Goal: Use online tool/utility: Utilize a website feature to perform a specific function

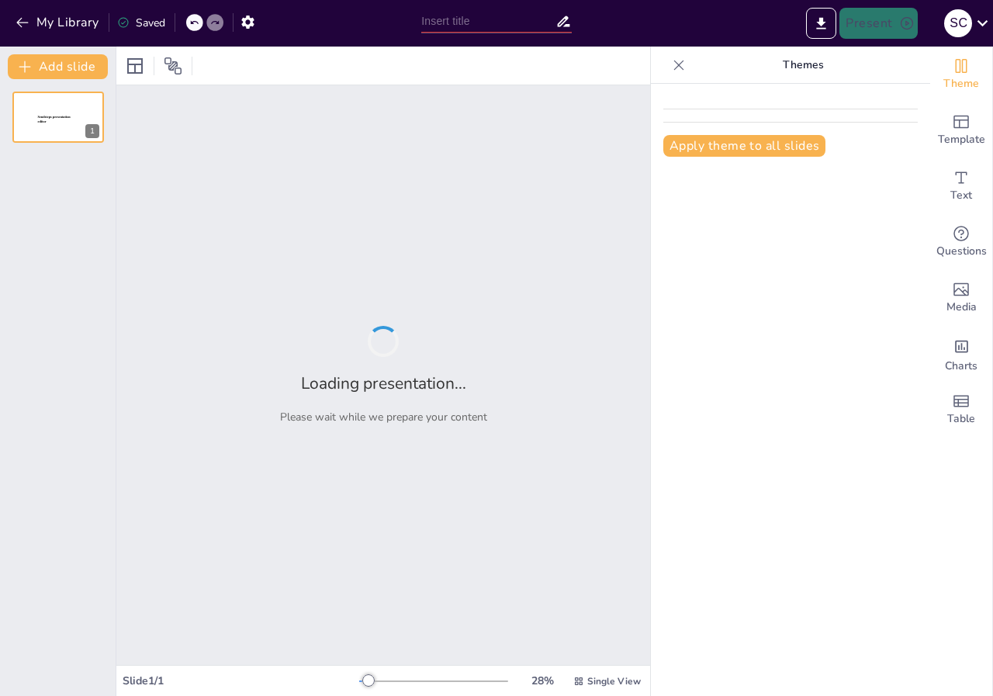
type input "Electrostatica"
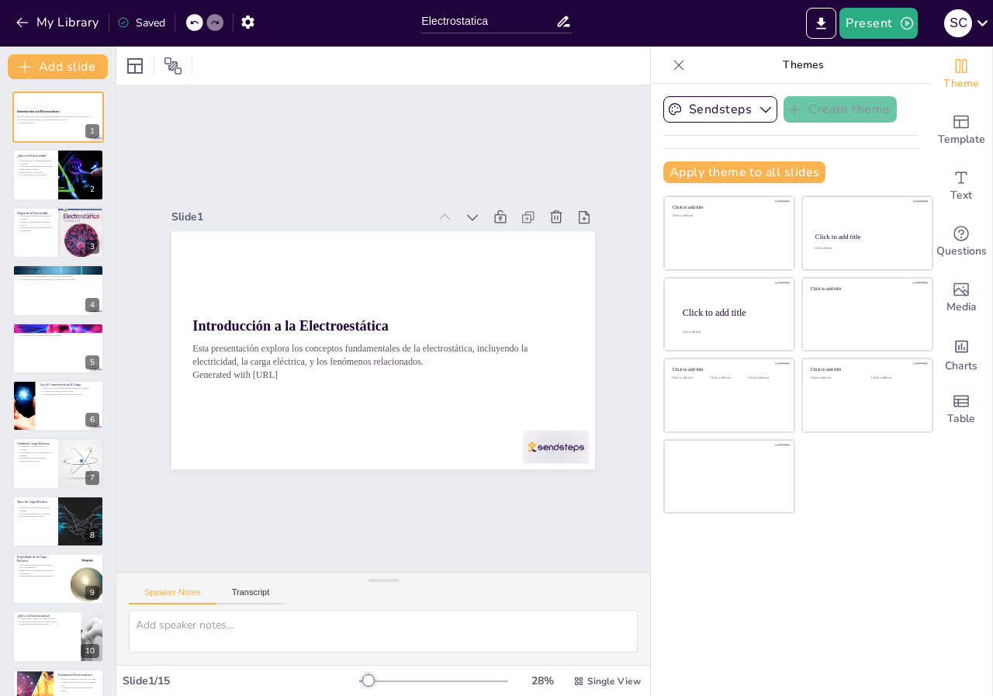
click at [393, 125] on div "Slide 1 Introducción a la Electroestática Esta presentación explora los concept…" at bounding box center [382, 328] width 623 height 587
click at [350, 493] on div at bounding box center [324, 529] width 52 height 73
click at [530, 479] on div at bounding box center [493, 507] width 74 height 57
click at [559, 427] on icon at bounding box center [550, 436] width 17 height 18
click at [50, 189] on div at bounding box center [58, 175] width 93 height 53
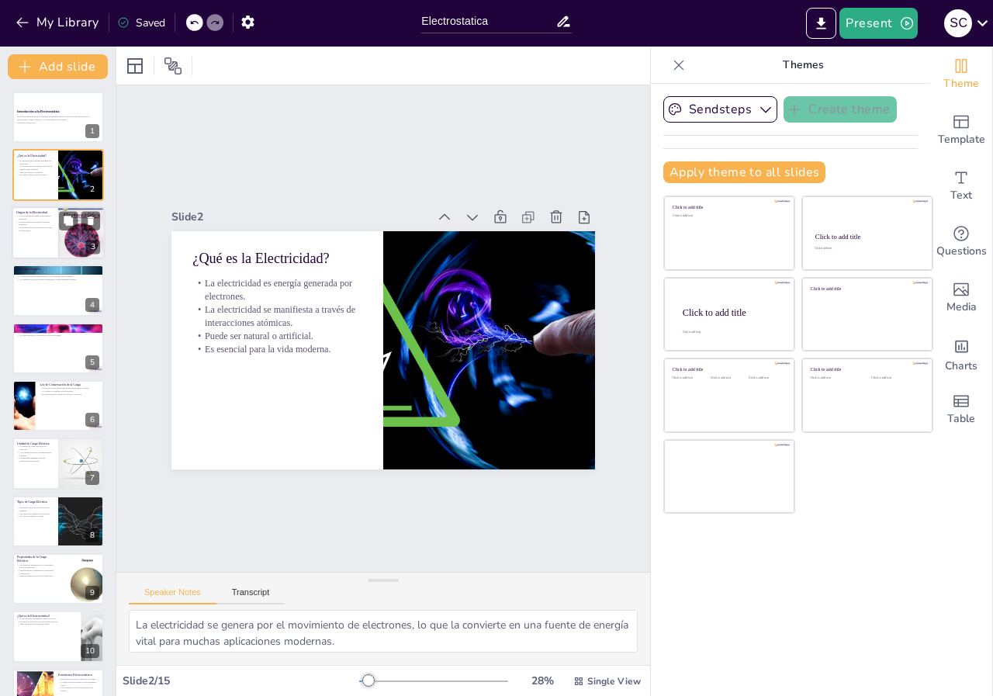
click at [46, 245] on div at bounding box center [58, 232] width 93 height 53
type textarea "Los fenómenos naturales, como los [MEDICAL_DATA], son ejemplos claros de cómo l…"
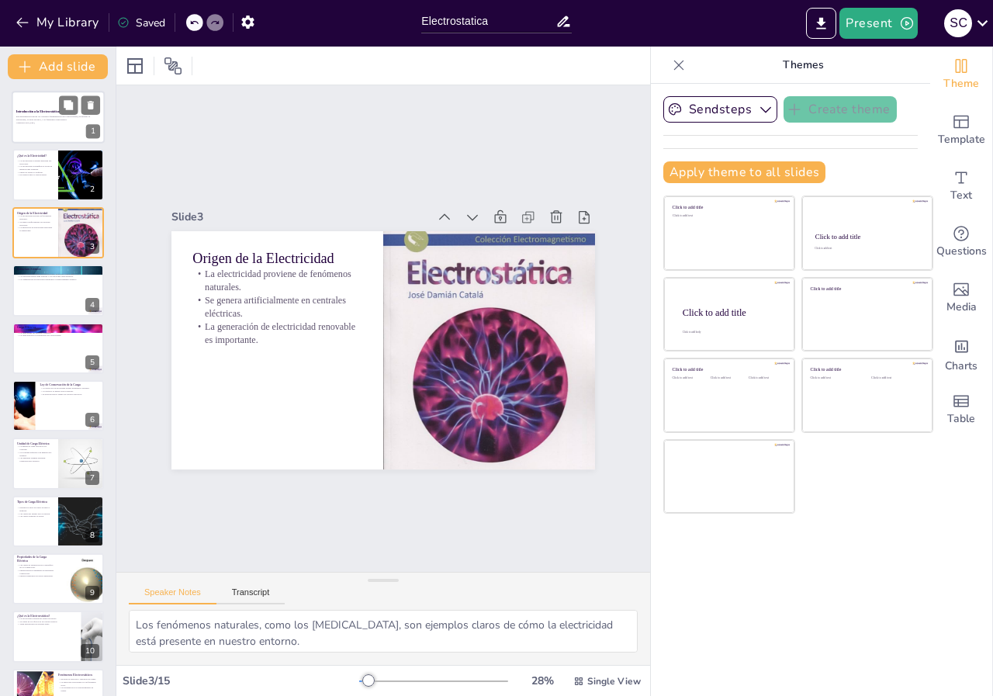
click at [30, 112] on strong "Introducción a la Electroestática" at bounding box center [37, 111] width 43 height 3
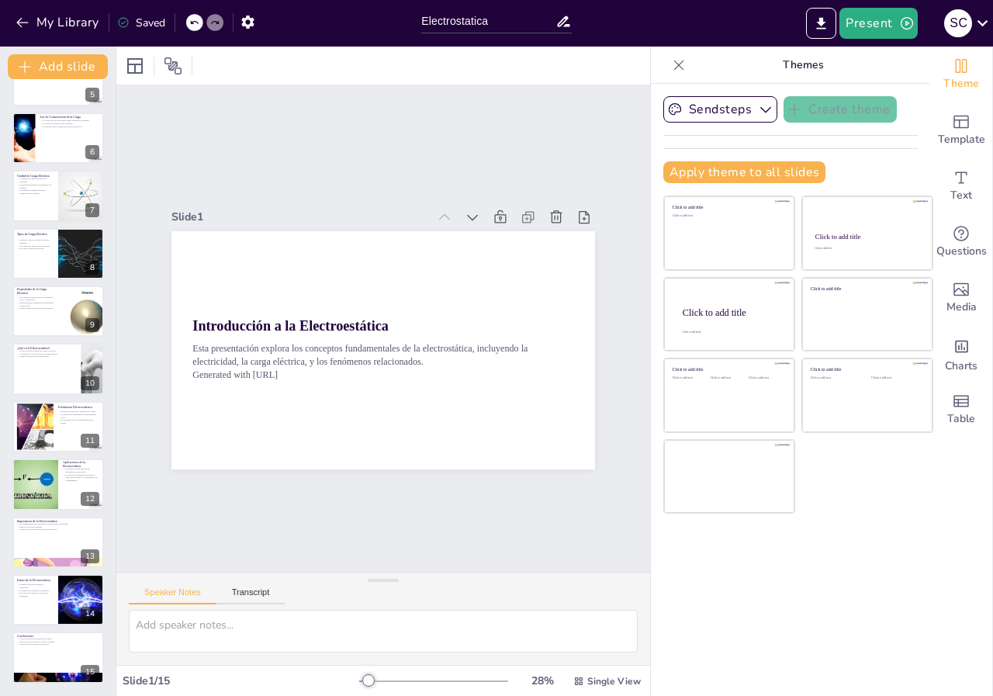
scroll to position [268, 0]
click at [95, 529] on icon at bounding box center [90, 530] width 11 height 11
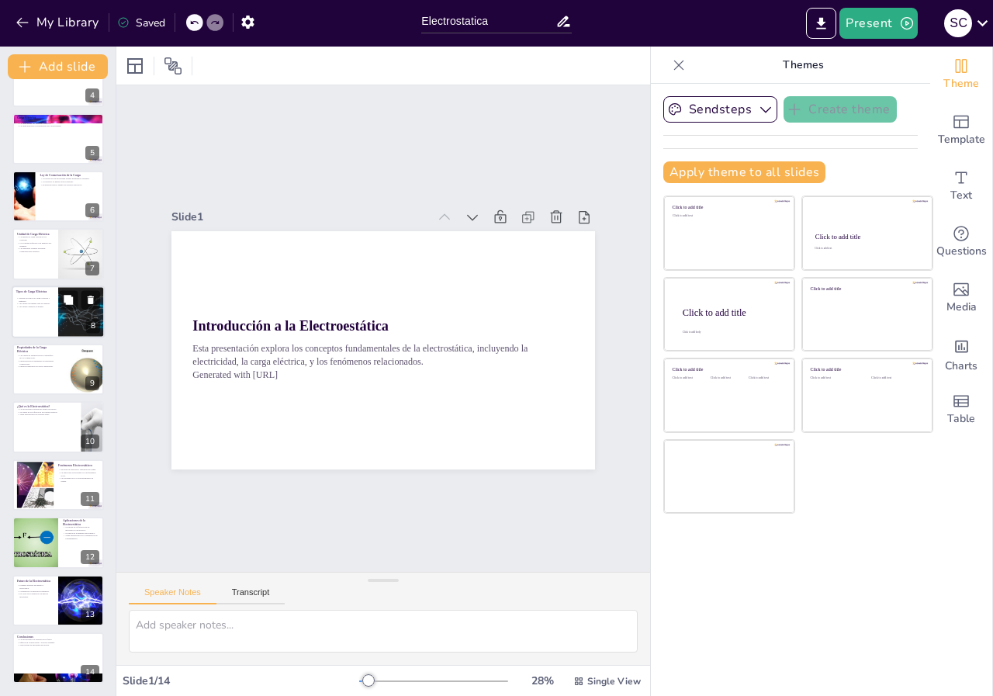
scroll to position [209, 0]
click at [46, 362] on p "Pueden moverse libremente en materiales conductores." at bounding box center [34, 361] width 37 height 5
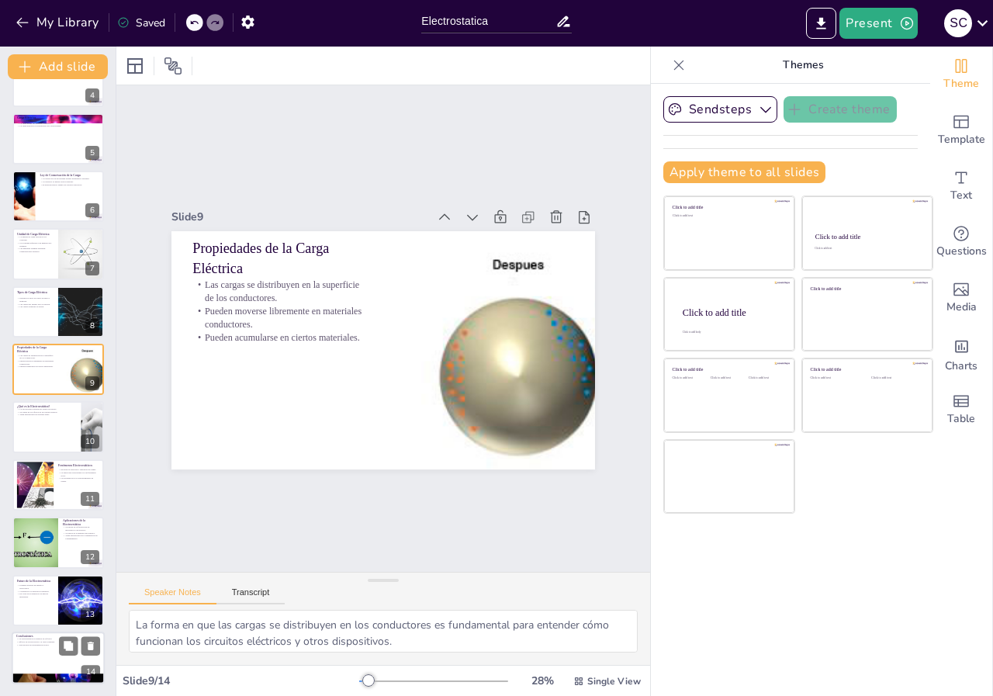
click at [43, 661] on div at bounding box center [58, 658] width 93 height 53
type textarea "La electrostática es una parte fundamental de la física que tiene un impacto si…"
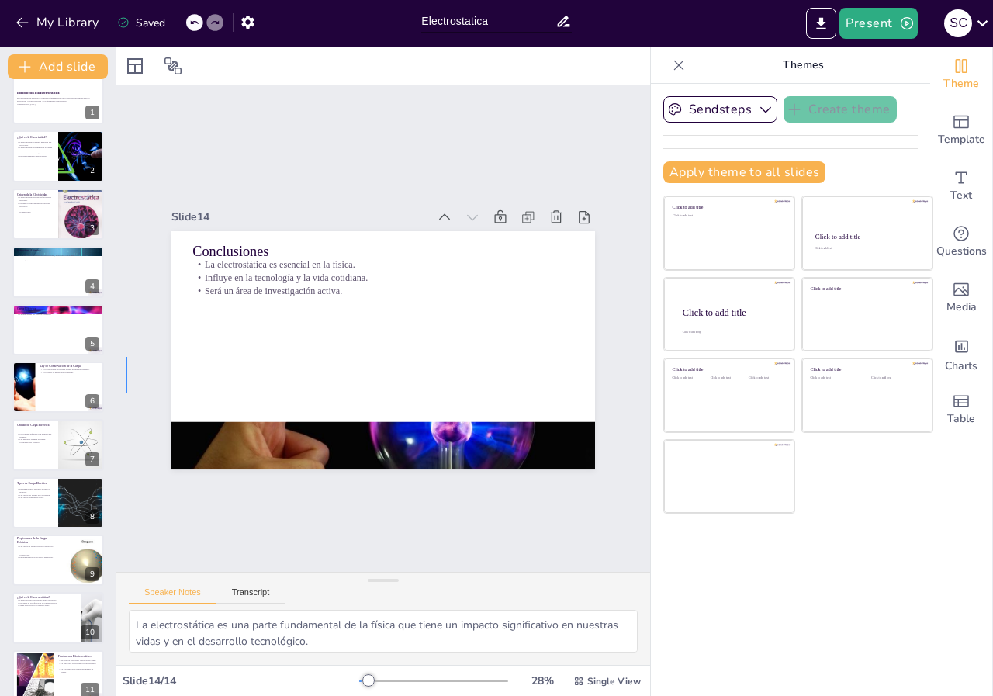
scroll to position [9, 0]
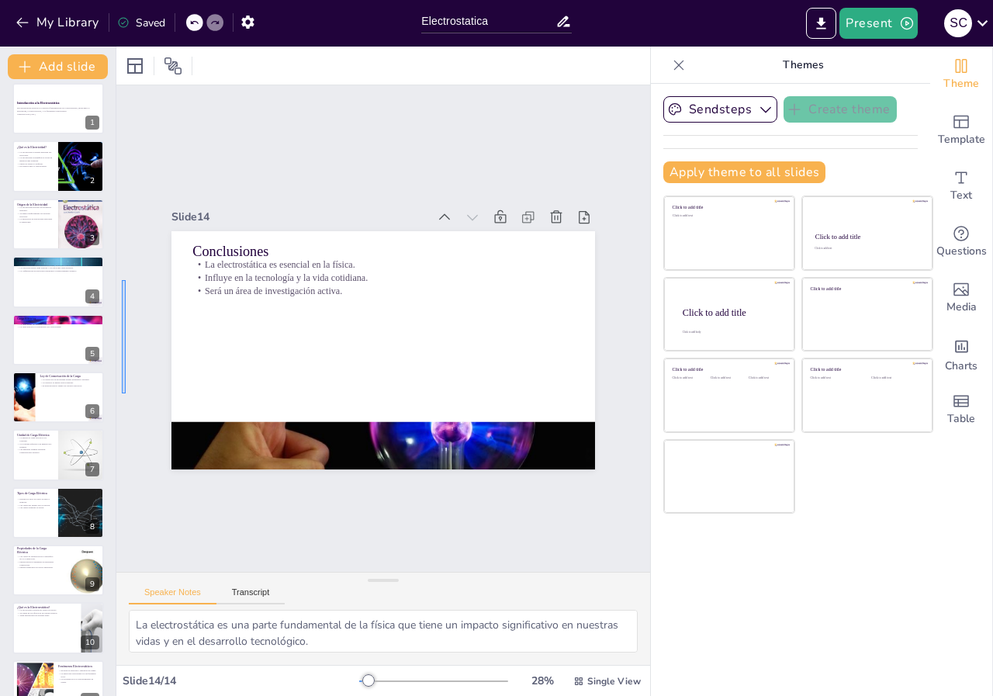
drag, startPoint x: 126, startPoint y: 357, endPoint x: 122, endPoint y: 280, distance: 76.9
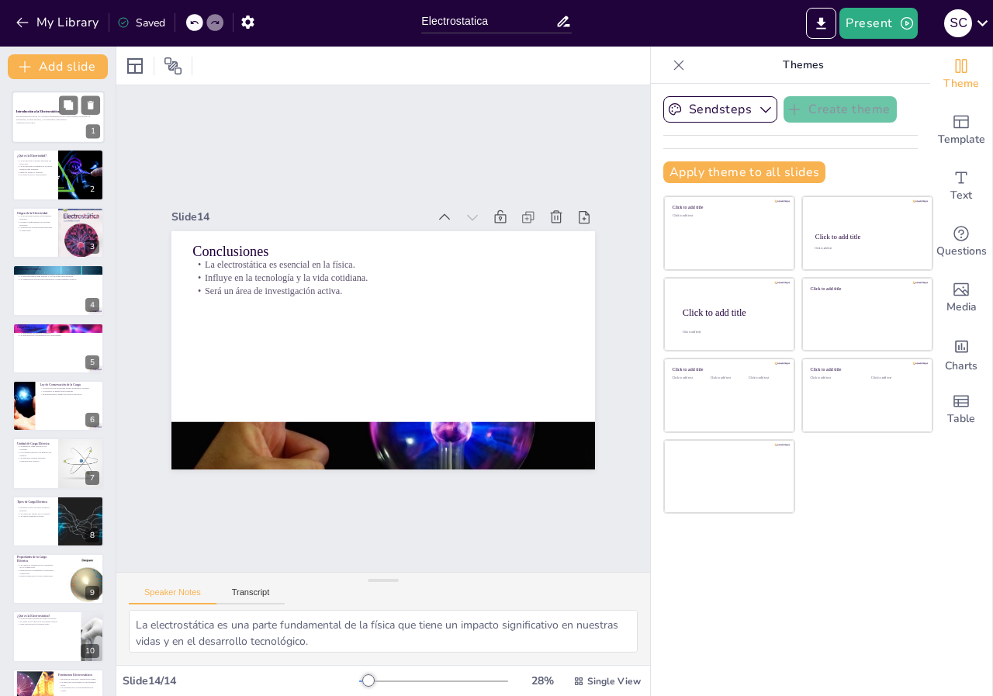
click at [30, 118] on p "Esta presentación explora los conceptos fundamentales de la electrostática, inc…" at bounding box center [58, 118] width 84 height 5
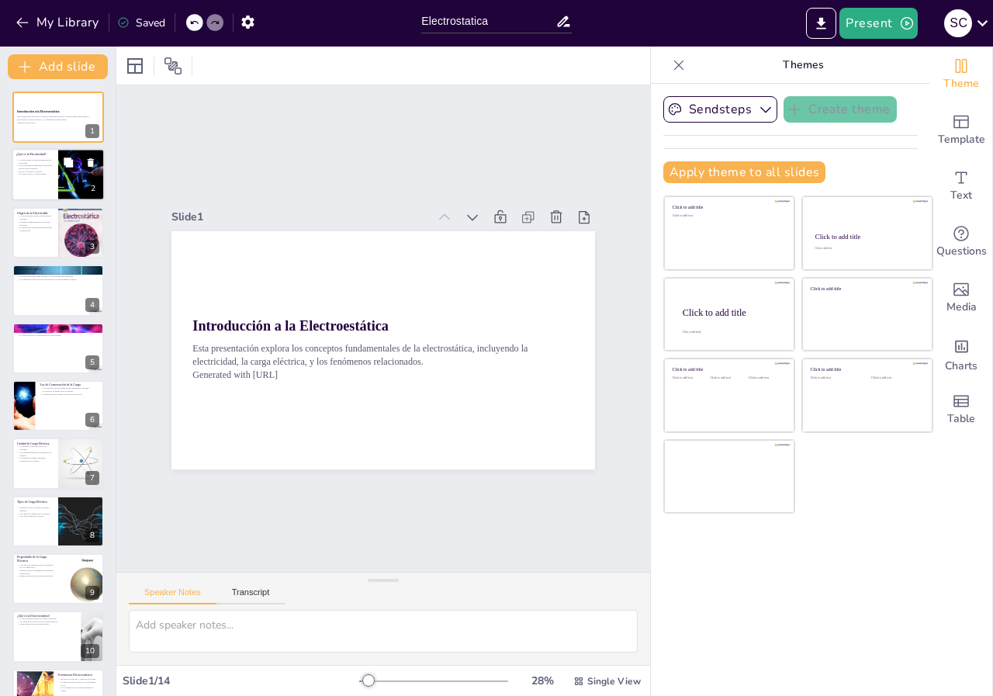
click at [29, 168] on p "La electricidad se manifiesta a través de interacciones atómicas." at bounding box center [34, 166] width 37 height 5
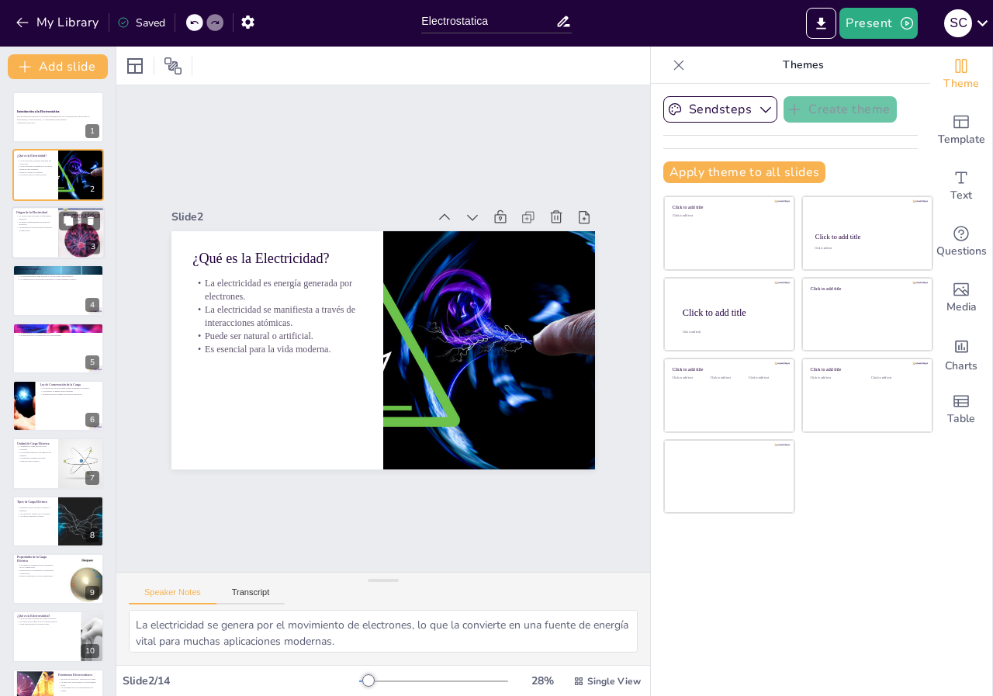
click at [40, 234] on div at bounding box center [58, 232] width 93 height 53
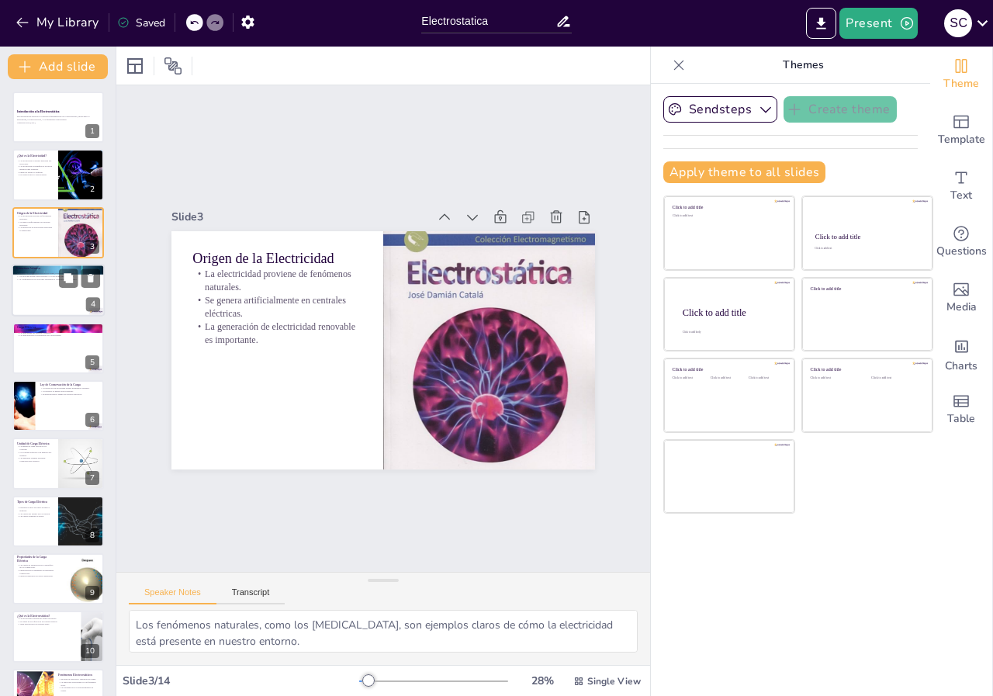
click at [43, 279] on p "La configuración de electrones determina el comportamiento atómico." at bounding box center [58, 279] width 84 height 3
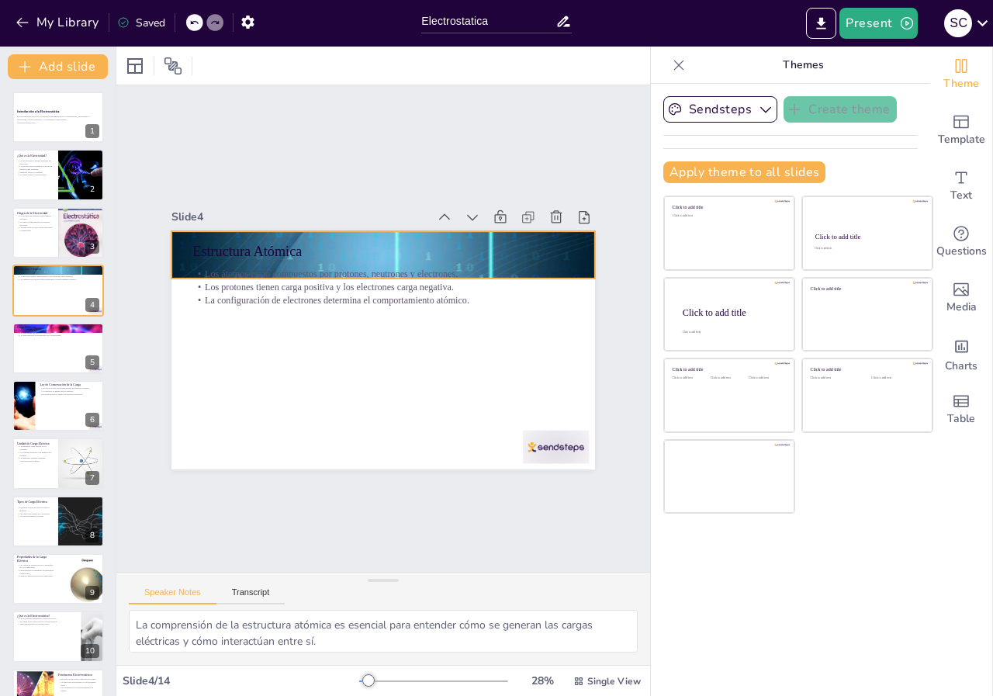
click at [576, 265] on div at bounding box center [412, 260] width 559 height 559
click at [573, 266] on icon at bounding box center [582, 275] width 19 height 19
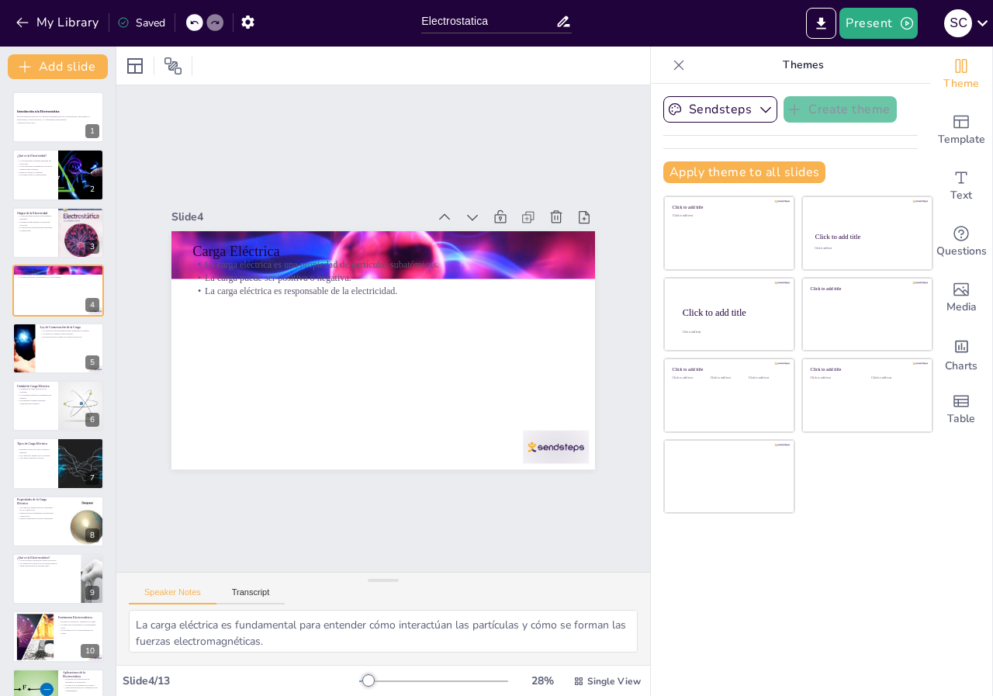
click at [216, 23] on icon at bounding box center [214, 22] width 9 height 9
click at [196, 24] on icon at bounding box center [193, 22] width 9 height 9
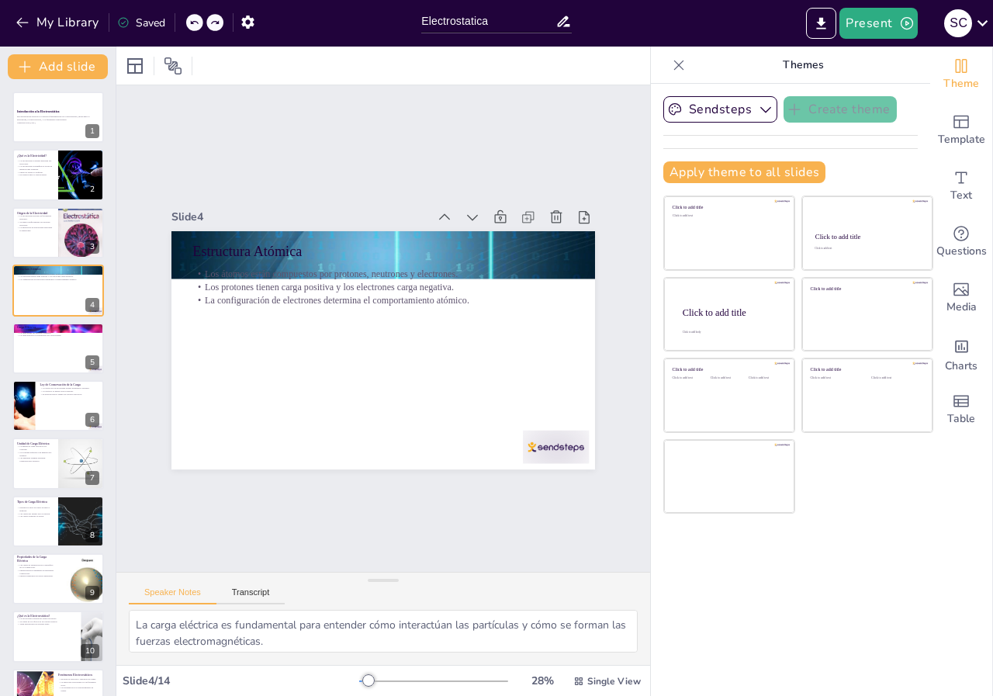
type textarea "La comprensión de la estructura atómica es esencial para entender cómo se gener…"
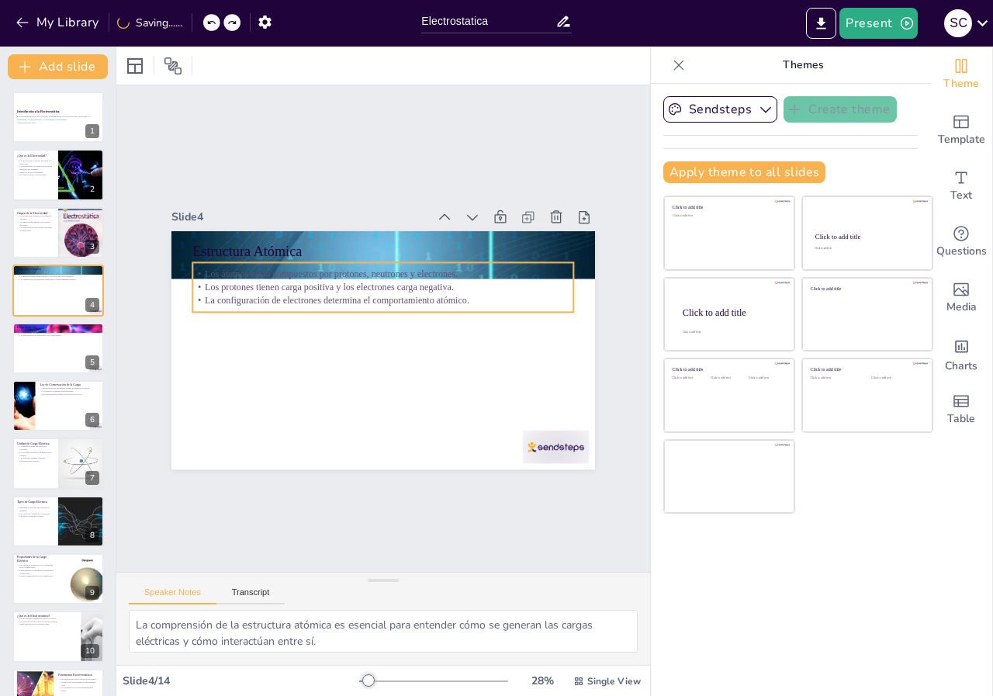
drag, startPoint x: 265, startPoint y: 287, endPoint x: 260, endPoint y: 369, distance: 81.6
click at [267, 327] on p "La configuración de electrones determina el comportamiento atómico." at bounding box center [389, 301] width 376 height 92
click at [265, 341] on div "Los átomos están compuestos por protones, neutrones y electrones. Los protones …" at bounding box center [391, 288] width 383 height 128
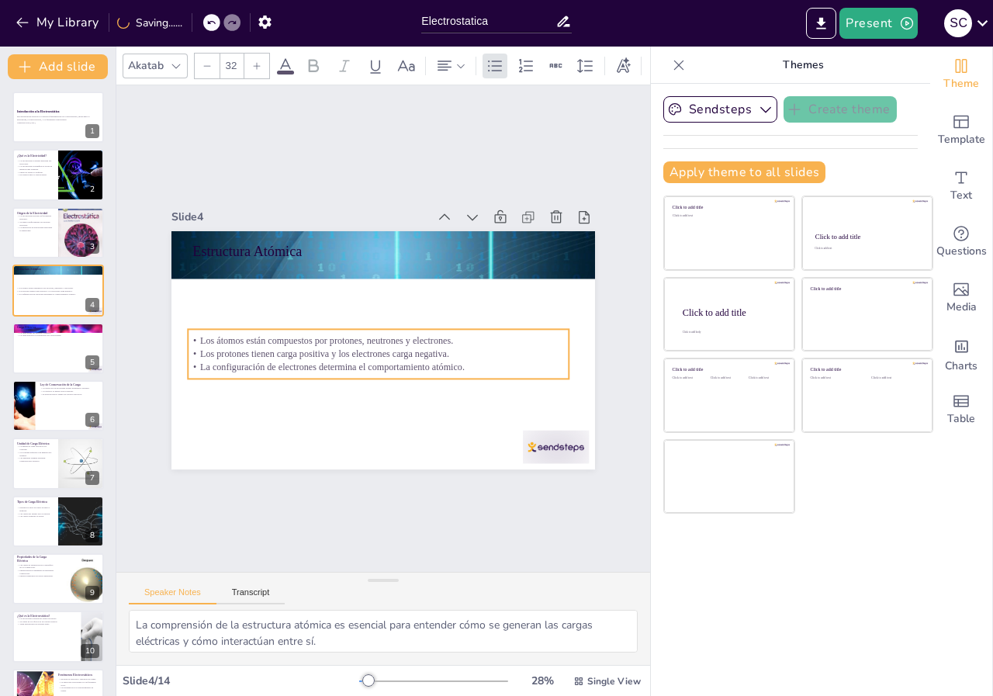
click at [260, 369] on div "Los átomos están compuestos por protones, neutrones y electrones. Los protones …" at bounding box center [371, 350] width 378 height 165
click at [260, 369] on div "Los átomos están compuestos por protones, neutrones y electrones. Los protones …" at bounding box center [376, 353] width 384 height 89
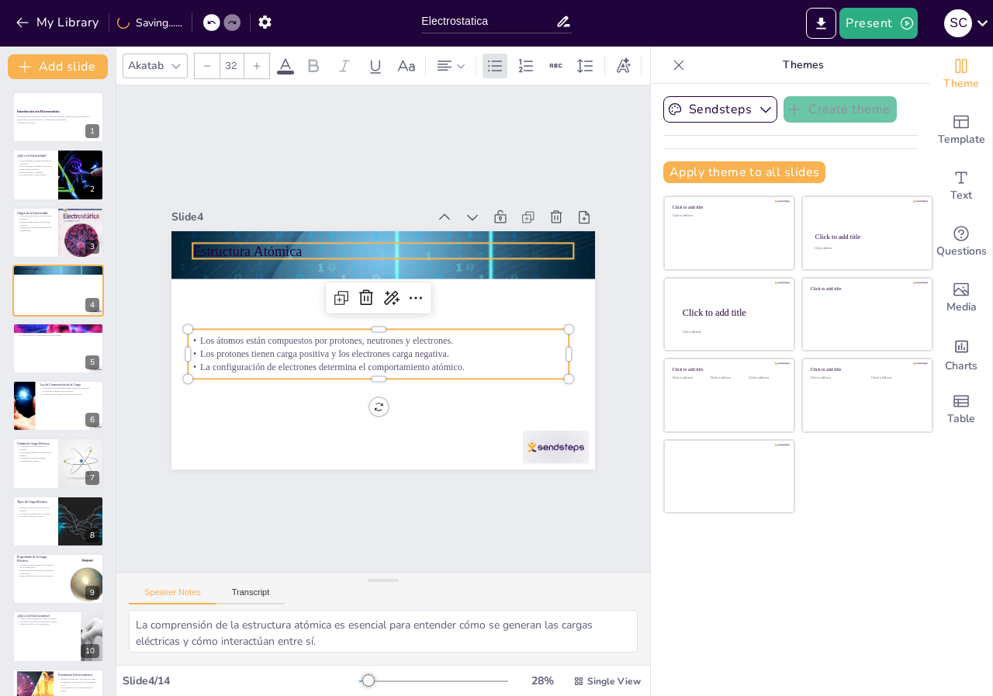
click at [242, 243] on p "Estructura Atómica" at bounding box center [391, 252] width 381 height 60
click at [242, 276] on div "Estructura Atómica Los átomos están compuestos por protones, neutrones y electr…" at bounding box center [376, 350] width 476 height 358
type input "48"
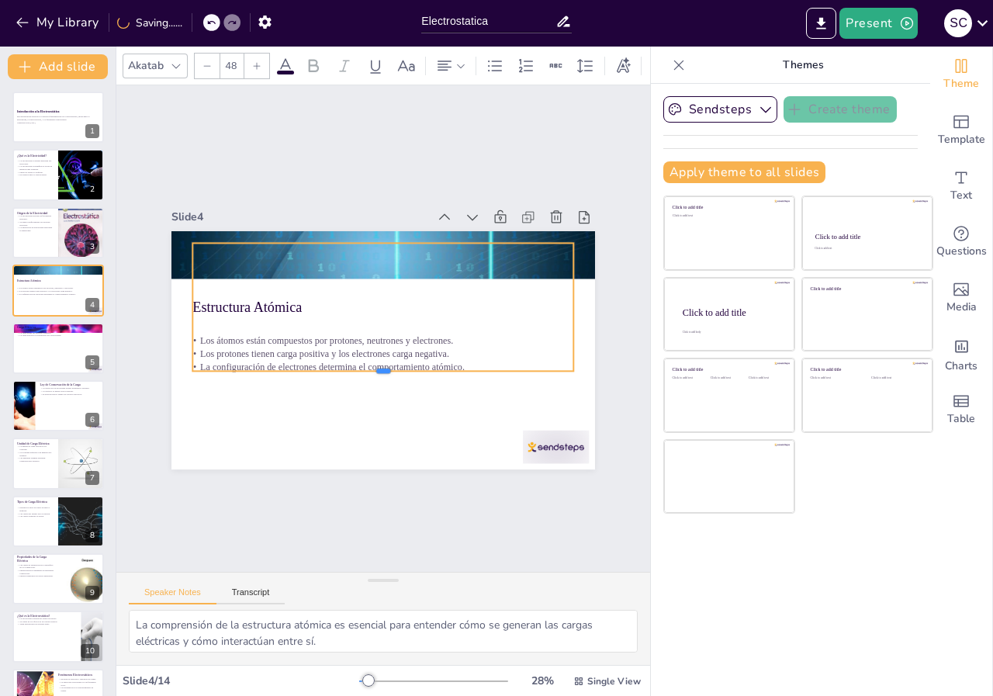
drag, startPoint x: 242, startPoint y: 301, endPoint x: 233, endPoint y: 367, distance: 66.6
click at [233, 367] on div at bounding box center [373, 377] width 376 height 92
click at [282, 513] on div "Slide 1 Introducción a la Electroestática Esta presentación explora los concept…" at bounding box center [383, 329] width 582 height 540
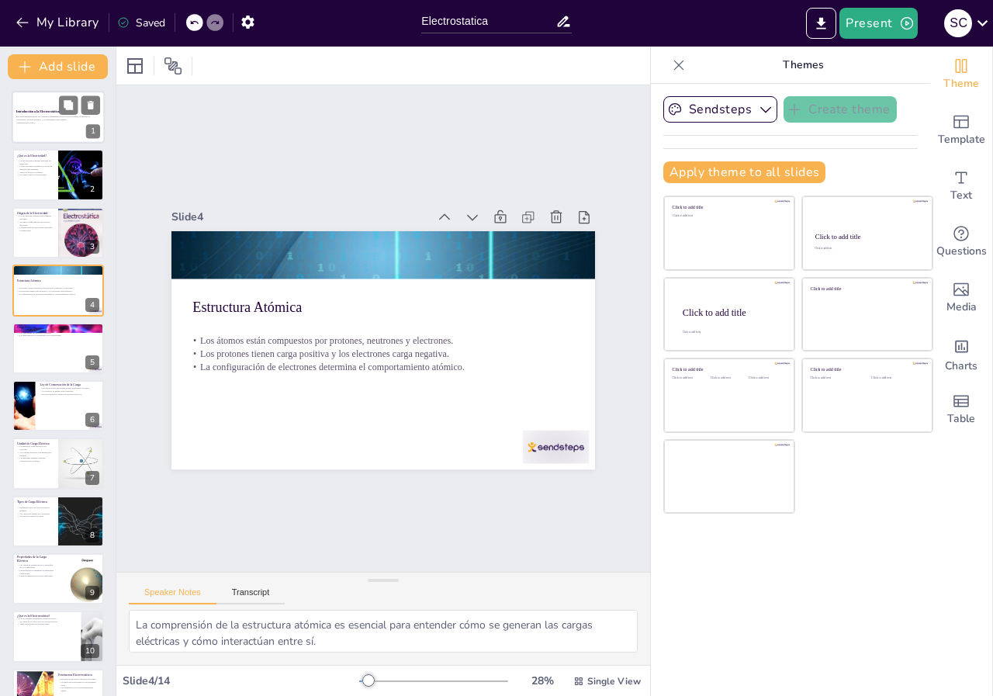
click at [56, 126] on div at bounding box center [58, 117] width 93 height 53
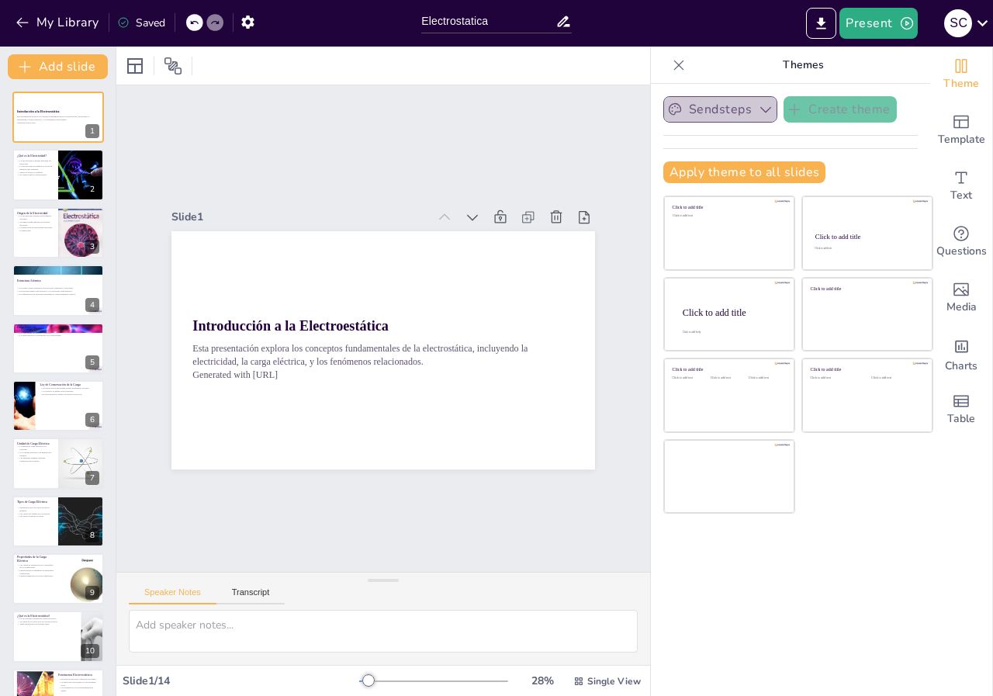
click at [758, 106] on icon "button" at bounding box center [766, 110] width 16 height 16
click at [860, 545] on div "Sendsteps Create theme Sendsteps Themes Sendsteps Apply theme to all slides Cli…" at bounding box center [790, 390] width 279 height 612
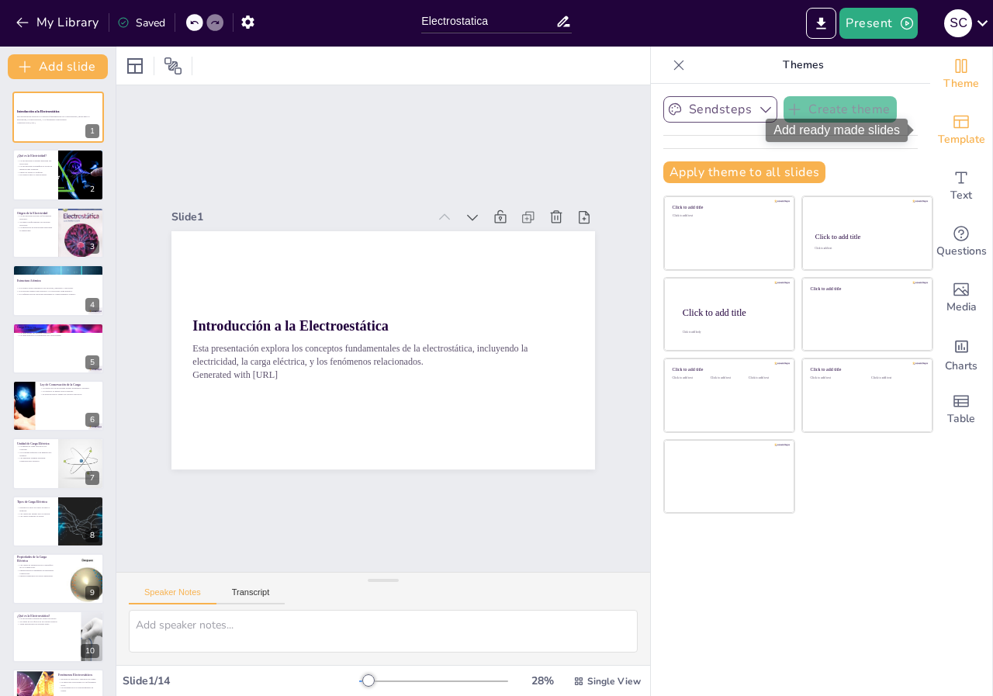
click at [954, 123] on icon "Add ready made slides" at bounding box center [961, 122] width 19 height 19
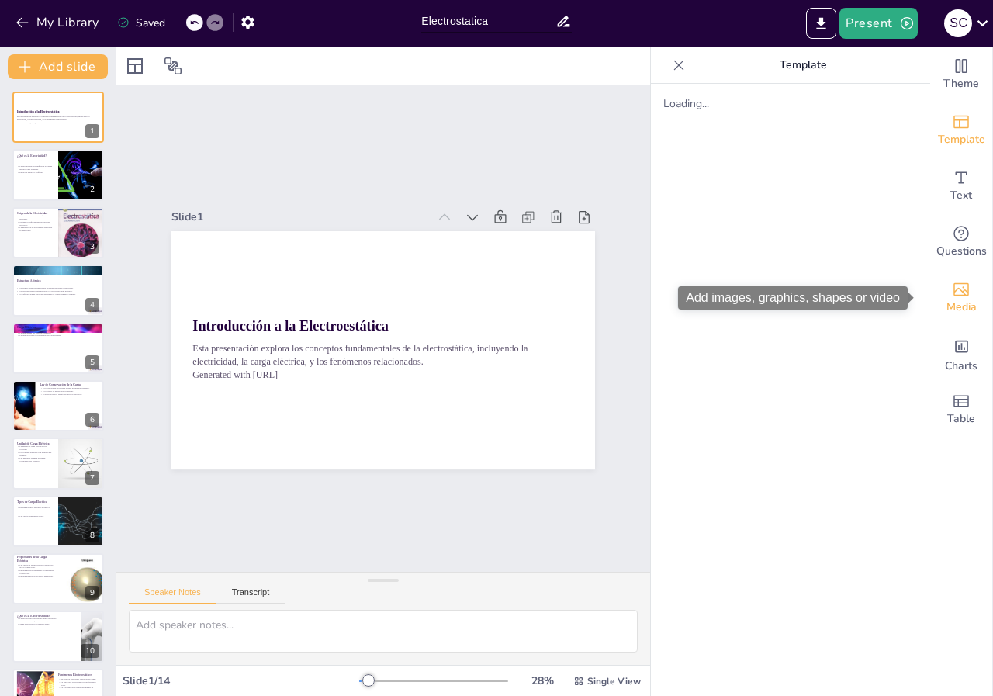
click at [954, 290] on icon "Add images, graphics, shapes or video" at bounding box center [962, 289] width 16 height 13
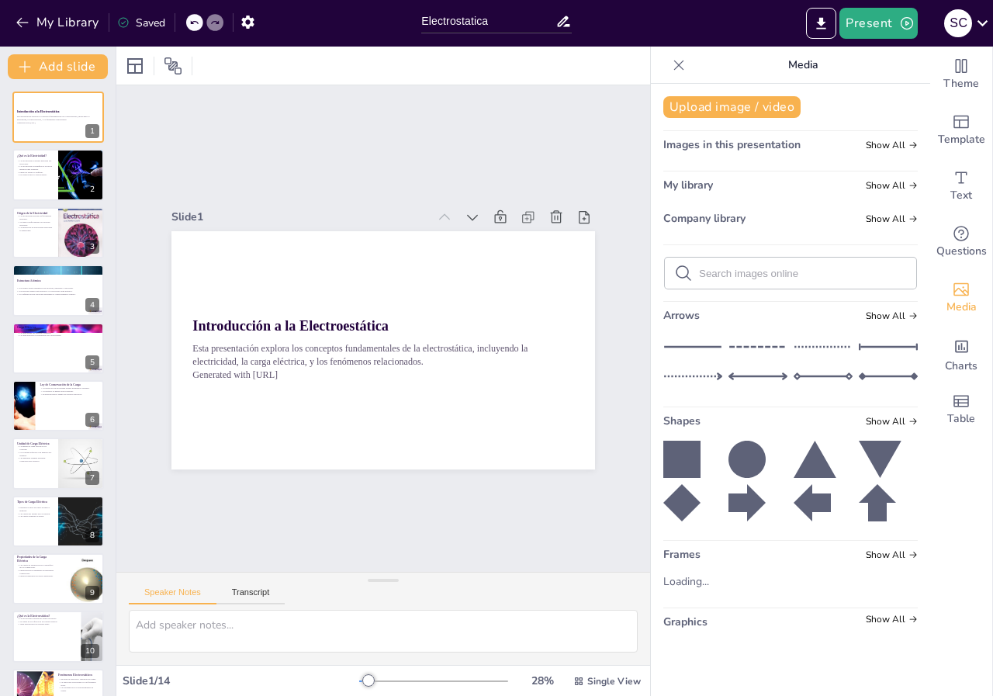
click at [556, 137] on div "Slide 1 Introducción a la Electroestática Esta presentación explora los concept…" at bounding box center [383, 329] width 658 height 628
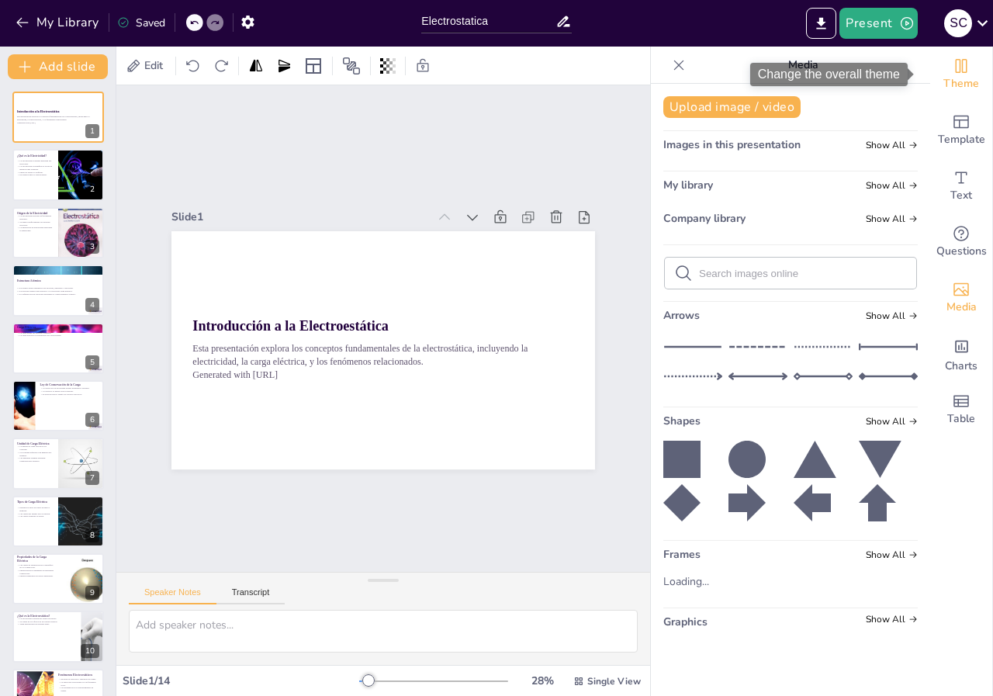
click at [946, 92] on span "Theme" at bounding box center [961, 83] width 36 height 17
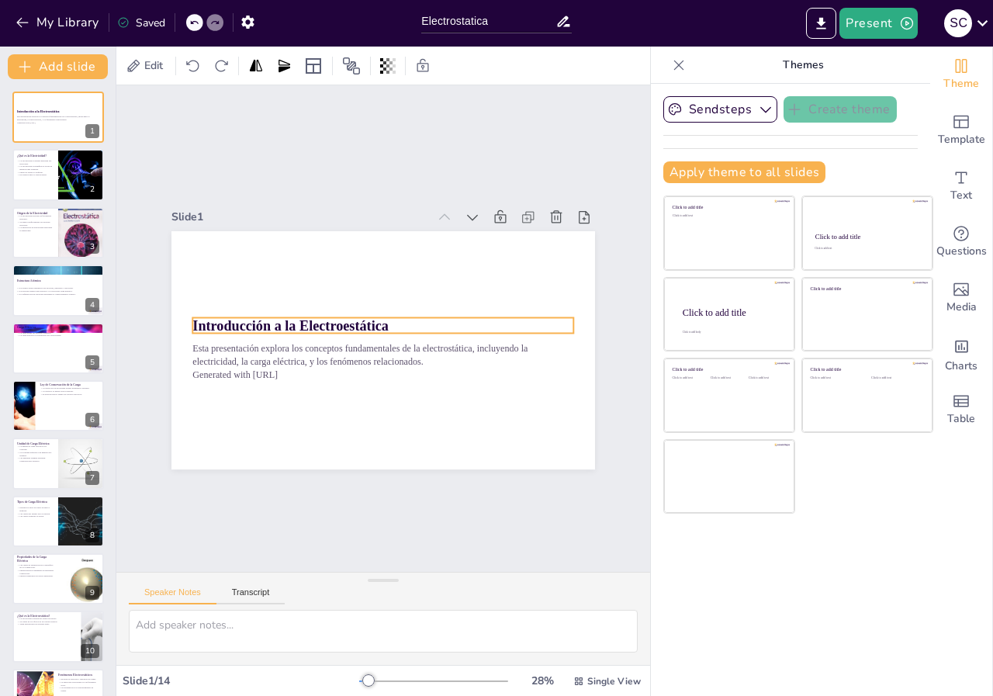
click at [283, 317] on strong "Introducción a la Electroestática" at bounding box center [299, 288] width 185 height 94
type input "48"
click at [283, 317] on strong "Introducción a la Electroestática" at bounding box center [293, 307] width 195 height 56
click at [286, 317] on span "Introducción a la Electroestática" at bounding box center [295, 296] width 191 height 75
